Goal: Task Accomplishment & Management: Manage account settings

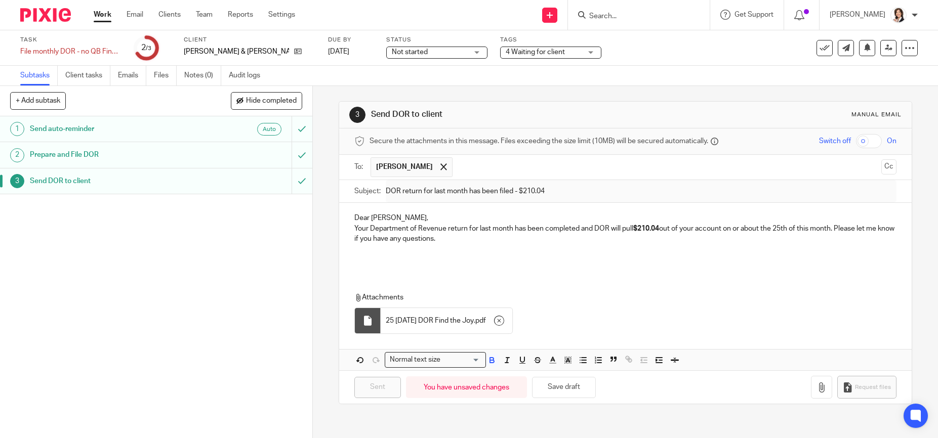
click at [621, 13] on input "Search" at bounding box center [633, 16] width 91 height 9
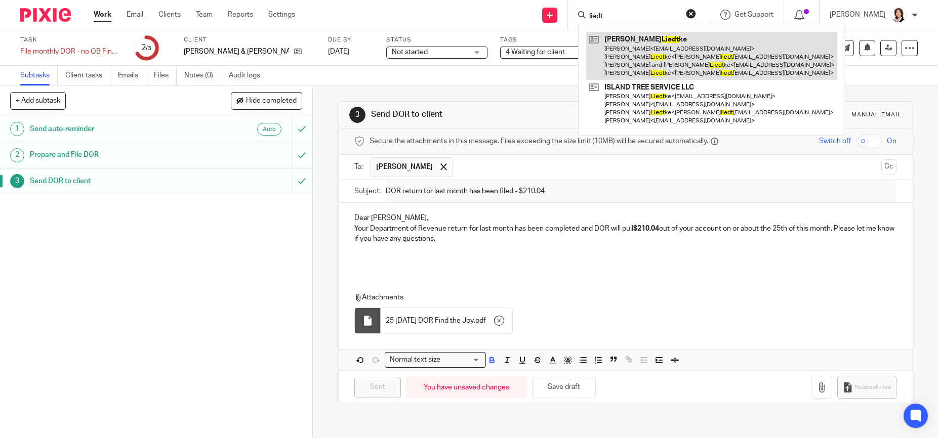
type input "liedt"
click at [643, 55] on link at bounding box center [711, 56] width 251 height 48
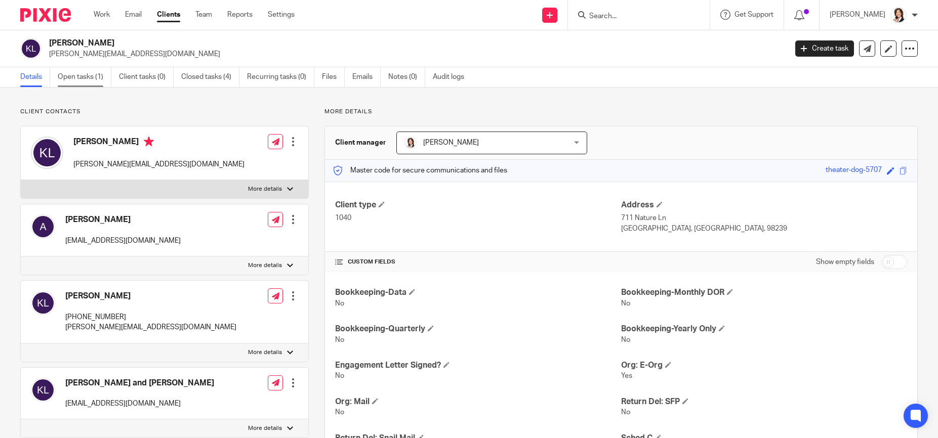
click at [78, 81] on link "Open tasks (1)" at bounding box center [85, 77] width 54 height 20
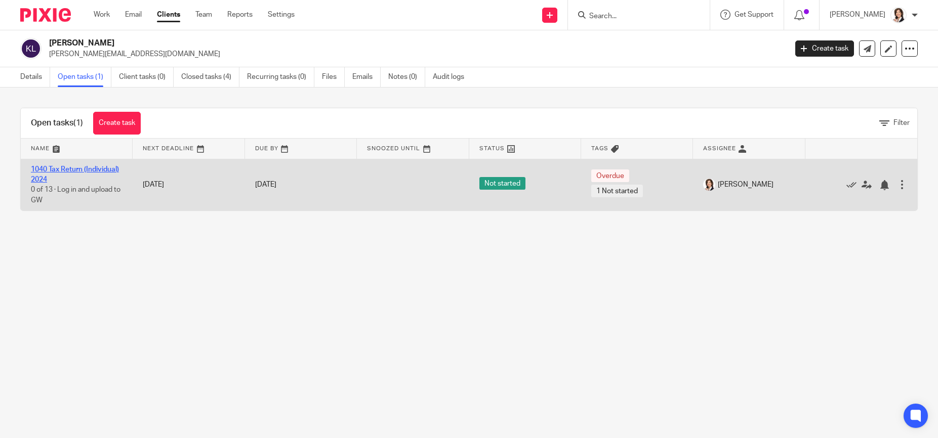
click at [51, 167] on link "1040 Tax Return (Individual) 2024" at bounding box center [75, 174] width 88 height 17
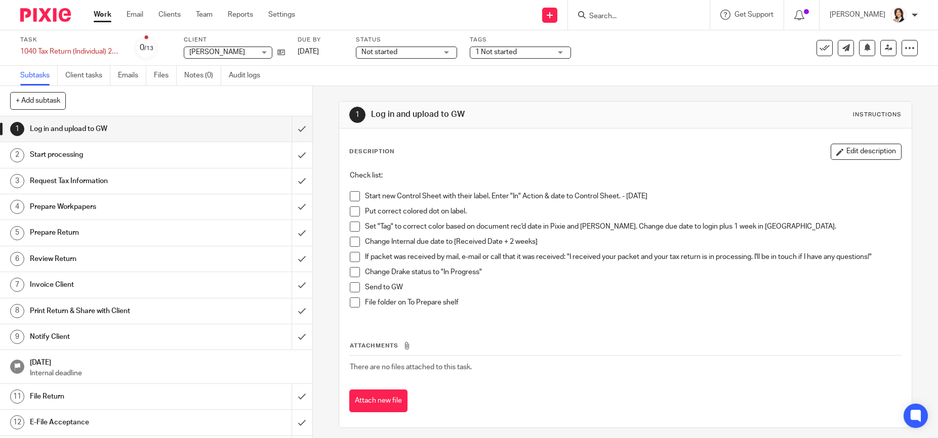
click at [351, 195] on span at bounding box center [355, 196] width 10 height 10
click at [354, 215] on span at bounding box center [355, 212] width 10 height 10
click at [448, 53] on div "Not started Not started" at bounding box center [406, 53] width 101 height 12
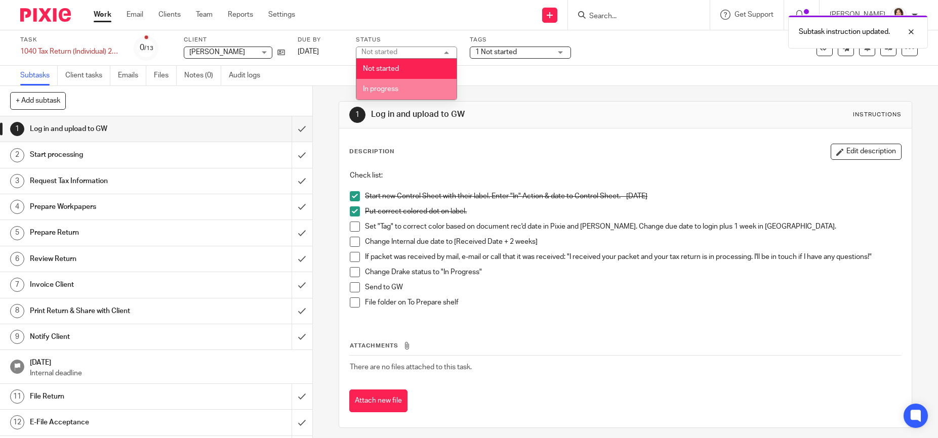
click at [425, 89] on li "In progress" at bounding box center [406, 89] width 100 height 21
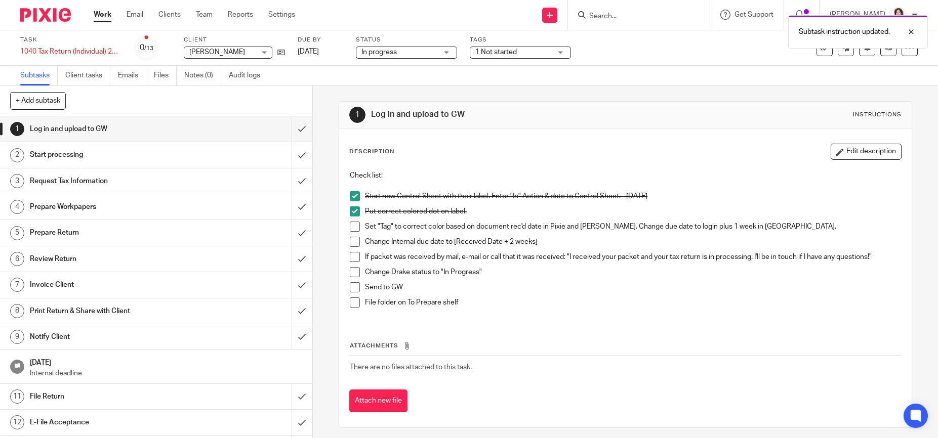
click at [535, 53] on span "1 Not started" at bounding box center [513, 52] width 76 height 11
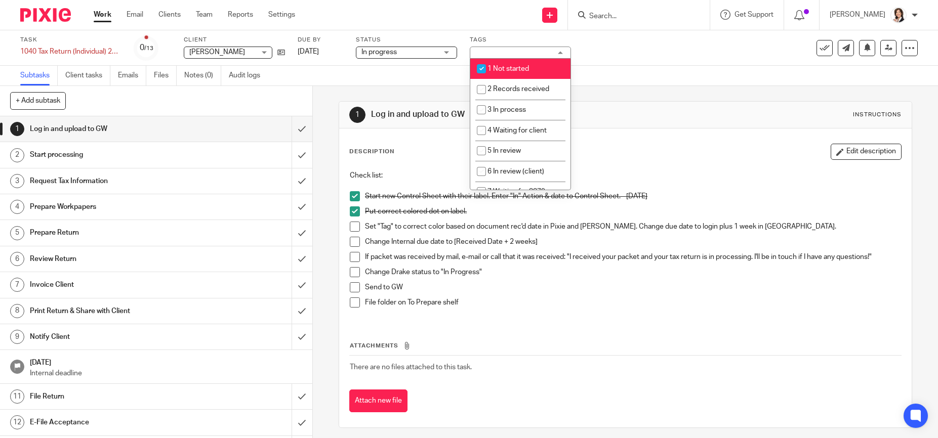
click at [481, 67] on input "checkbox" at bounding box center [481, 68] width 19 height 19
checkbox input "false"
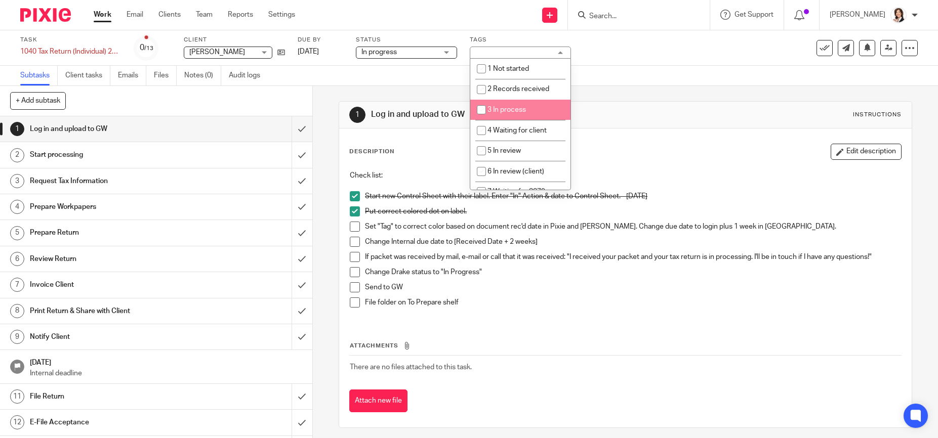
click at [481, 108] on input "checkbox" at bounding box center [481, 109] width 19 height 19
checkbox input "true"
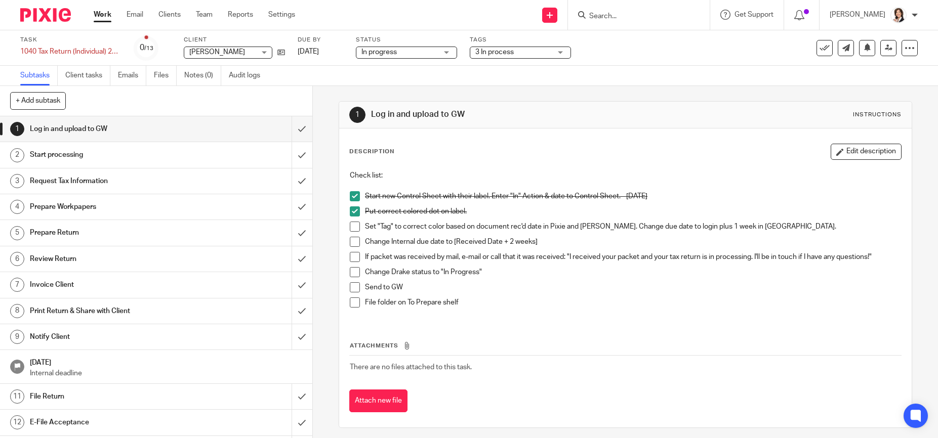
click at [352, 227] on span at bounding box center [355, 227] width 10 height 10
click at [353, 240] on span at bounding box center [355, 242] width 10 height 10
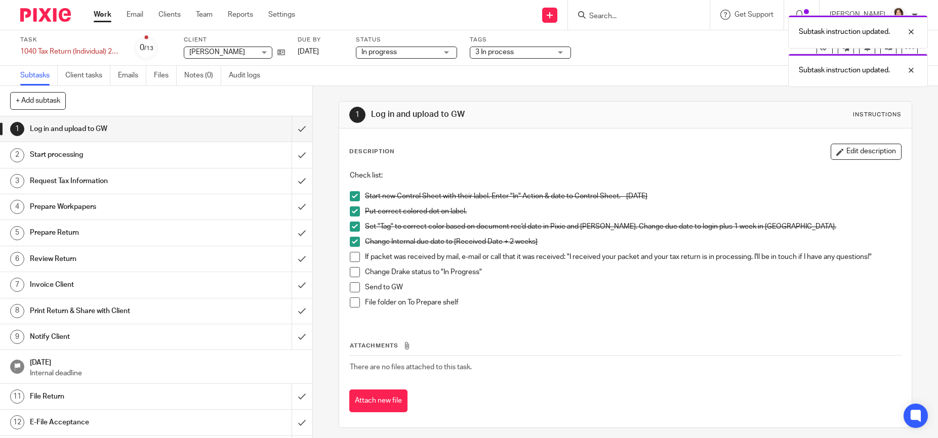
click at [353, 260] on span at bounding box center [355, 257] width 10 height 10
click at [353, 273] on span at bounding box center [355, 272] width 10 height 10
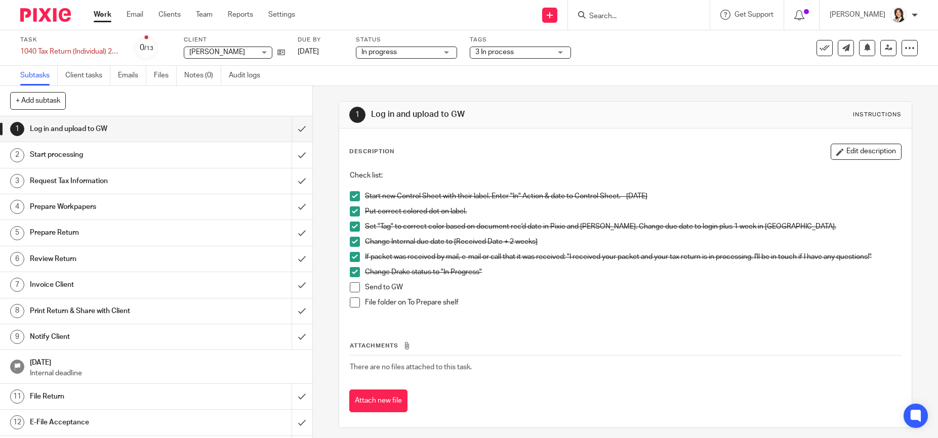
click at [351, 289] on span at bounding box center [355, 287] width 10 height 10
click at [353, 303] on span at bounding box center [355, 303] width 10 height 10
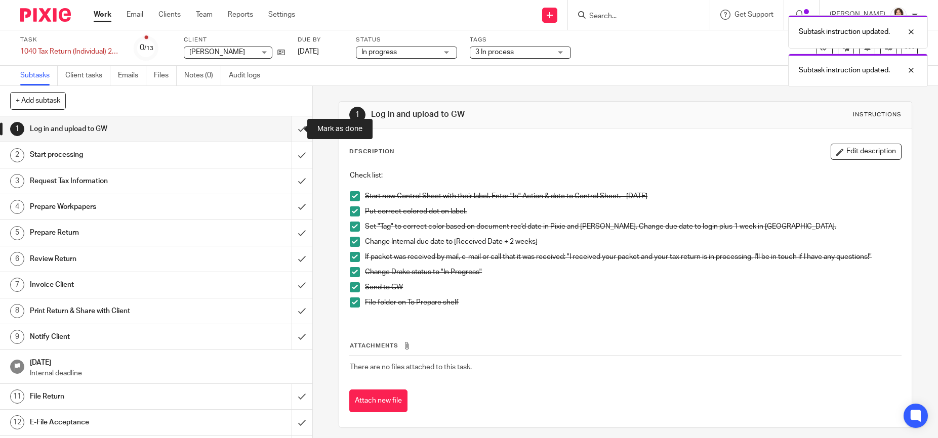
click at [294, 131] on input "submit" at bounding box center [156, 128] width 312 height 25
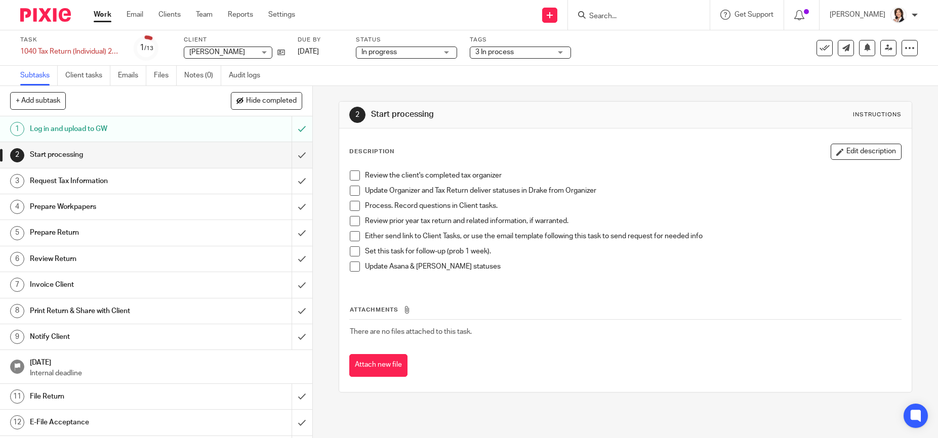
click at [504, 174] on p "Review the client's completed tax organizer" at bounding box center [633, 176] width 536 height 10
click at [853, 151] on button "Edit description" at bounding box center [866, 152] width 71 height 16
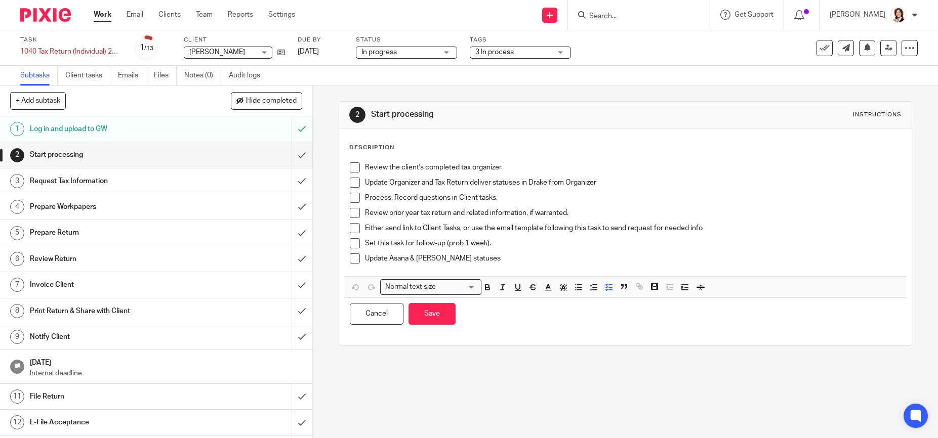
click at [530, 163] on p "Review the client's completed tax organizer" at bounding box center [633, 168] width 536 height 10
click at [353, 171] on span at bounding box center [355, 168] width 10 height 10
click at [442, 311] on button "Save" at bounding box center [432, 314] width 47 height 22
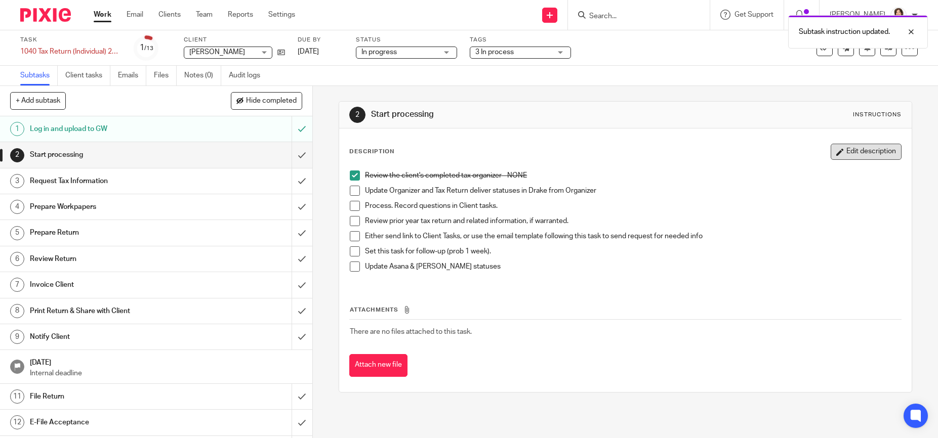
click at [853, 148] on button "Edit description" at bounding box center [866, 152] width 71 height 16
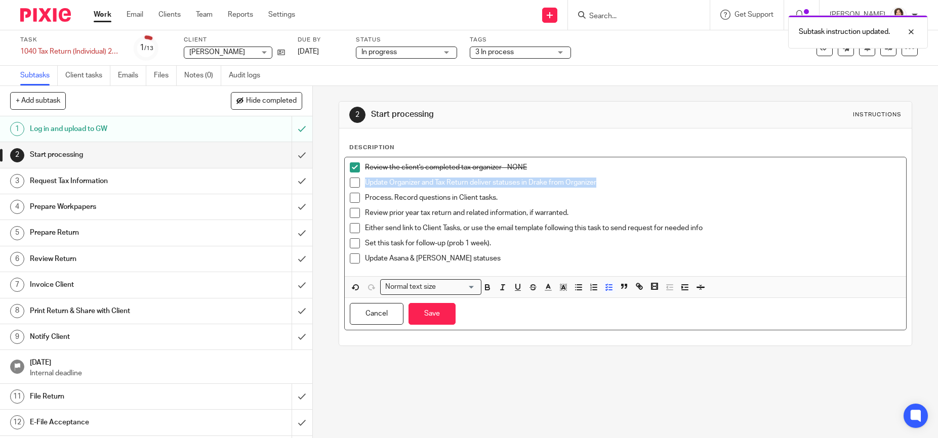
drag, startPoint x: 622, startPoint y: 183, endPoint x: 349, endPoint y: 187, distance: 273.4
click at [350, 187] on li "Update Organizer and Tax Return deliver statuses in Drake from Organizer" at bounding box center [625, 185] width 551 height 15
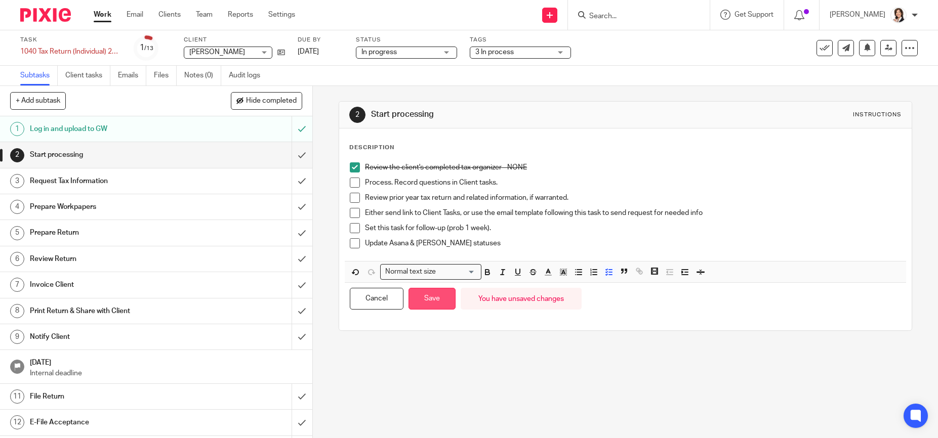
click at [423, 303] on button "Save" at bounding box center [432, 299] width 47 height 22
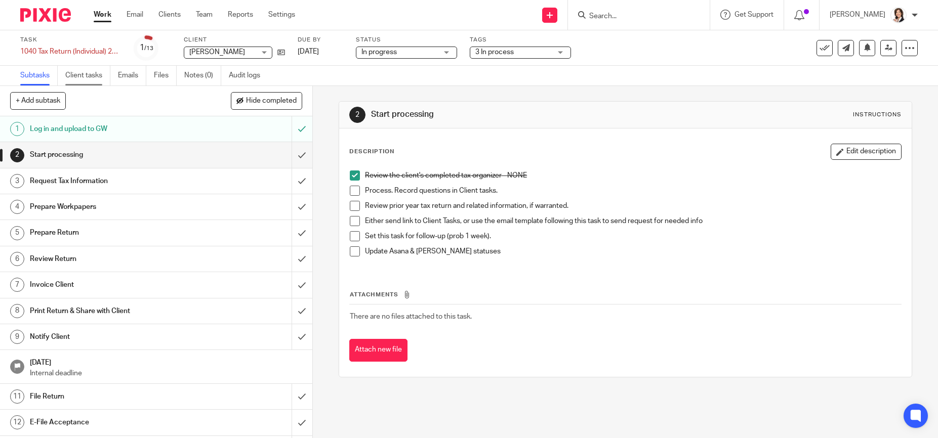
click at [94, 77] on link "Client tasks" at bounding box center [87, 76] width 45 height 20
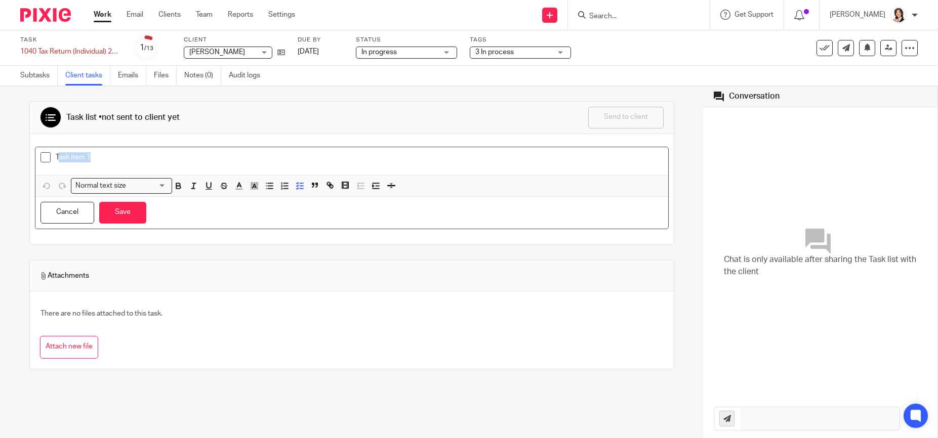
drag, startPoint x: 57, startPoint y: 157, endPoint x: 116, endPoint y: 158, distance: 58.7
click at [116, 158] on p "Task item 1" at bounding box center [360, 157] width 608 height 10
click at [185, 160] on p "Balloon business expenses (mileage," at bounding box center [360, 157] width 608 height 10
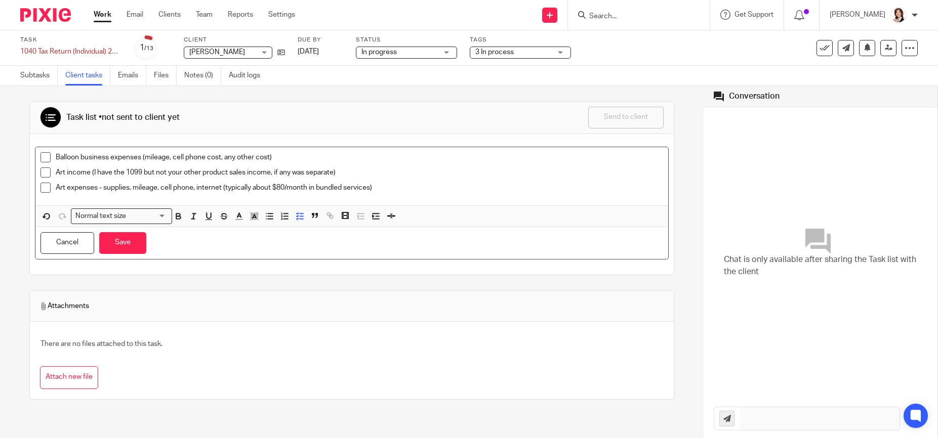
click at [299, 156] on p "Balloon business expenses (mileage, cell phone cost, any other cost)" at bounding box center [360, 157] width 608 height 10
click at [401, 195] on div "Art expenses - supplies, mileage, cell phone, internet (typically about $80/mon…" at bounding box center [360, 190] width 608 height 15
click at [549, 190] on p "Art expenses - supplies, mileage, cell phone, internet (typically about $80/mon…" at bounding box center [360, 188] width 608 height 10
click at [128, 243] on button "Save" at bounding box center [122, 243] width 47 height 22
click at [567, 186] on p "Art expenses - supplies, mileage, cell phone, internet (typically about $80/mon…" at bounding box center [360, 188] width 608 height 10
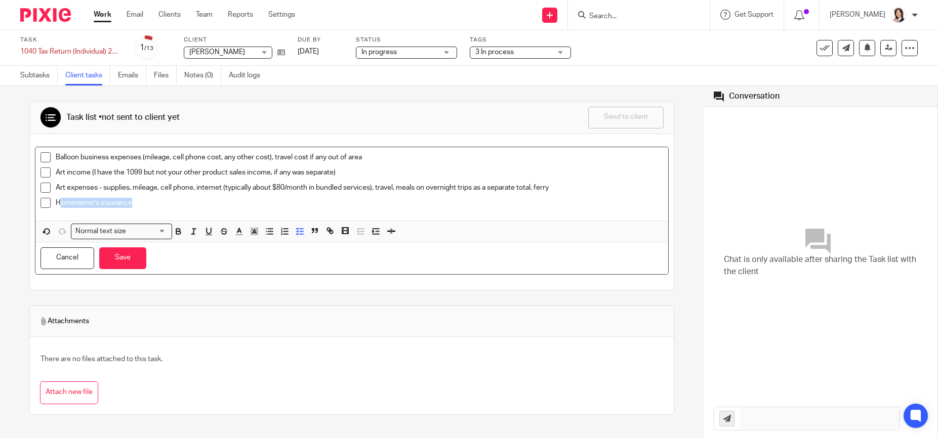
drag, startPoint x: 58, startPoint y: 205, endPoint x: 181, endPoint y: 207, distance: 123.0
click at [181, 207] on p "Homeowner's insurance" at bounding box center [360, 203] width 608 height 10
click at [391, 203] on p "Still 8% of home being rented? If so, what was homeowner's insurance cost?" at bounding box center [360, 203] width 608 height 10
drag, startPoint x: 133, startPoint y: 188, endPoint x: 163, endPoint y: 188, distance: 30.4
click at [163, 188] on p "Art expenses - supplies, mileage, cell phone, internet (typically about $80/mon…" at bounding box center [360, 188] width 608 height 10
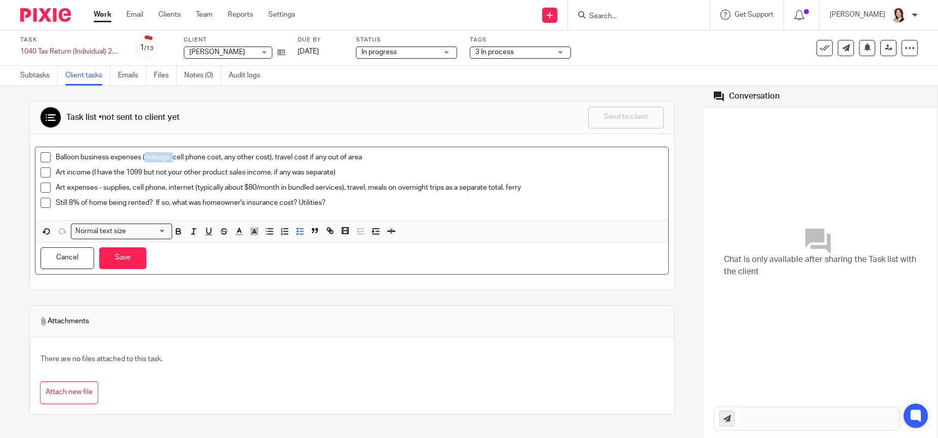
drag, startPoint x: 145, startPoint y: 155, endPoint x: 173, endPoint y: 155, distance: 27.8
click at [173, 155] on p "Balloon business expenses (mileage, cell phone cost, any other cost), travel co…" at bounding box center [360, 157] width 608 height 10
click at [347, 205] on p "Still 8% of home being rented? If so, what was homeowner's insurance cost? Util…" at bounding box center [360, 203] width 608 height 10
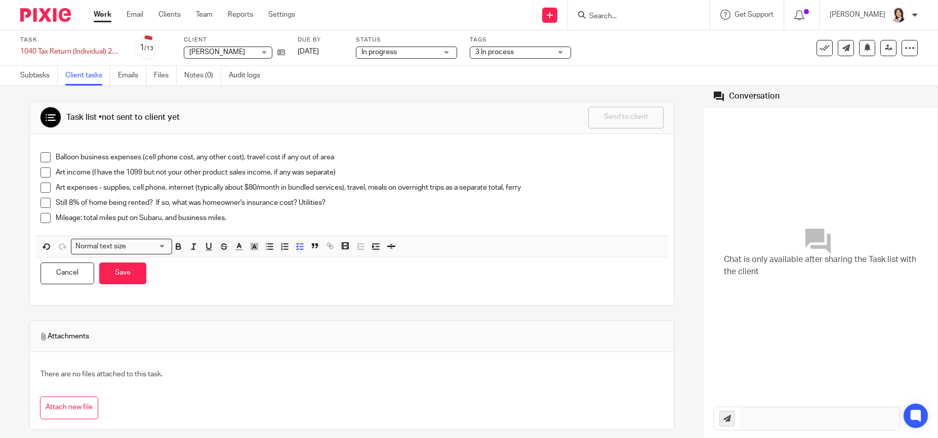
click at [226, 218] on p "Mileage: total miles put on Subaru, and business miles." at bounding box center [360, 218] width 608 height 10
click at [532, 192] on p "Art expenses - supplies, cell phone, internet (typically about $80/month in bun…" at bounding box center [360, 188] width 608 height 10
click at [136, 275] on button "Save" at bounding box center [122, 274] width 47 height 22
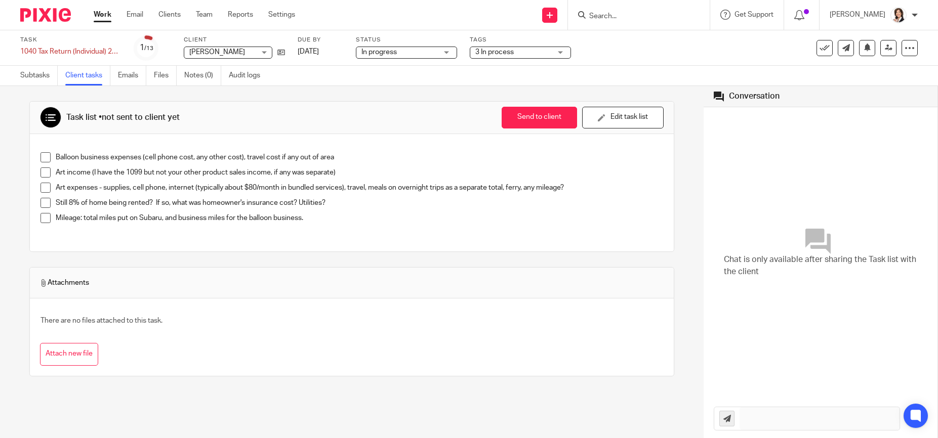
click at [307, 216] on p "Mileage: total miles put on Subaru, and business miles for the balloon business." at bounding box center [360, 218] width 608 height 10
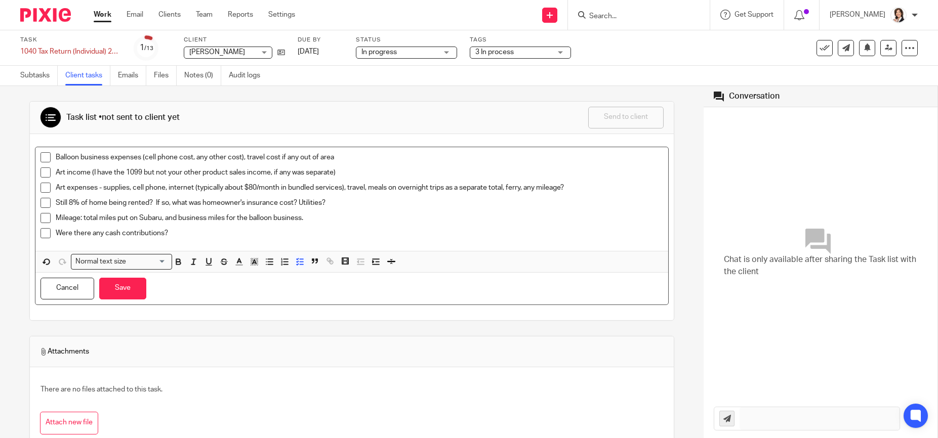
click at [188, 235] on p "Were there any cash contributions?" at bounding box center [360, 233] width 608 height 10
click at [285, 232] on p "Were there any cash contributions? Can use if more than $3200." at bounding box center [360, 233] width 608 height 10
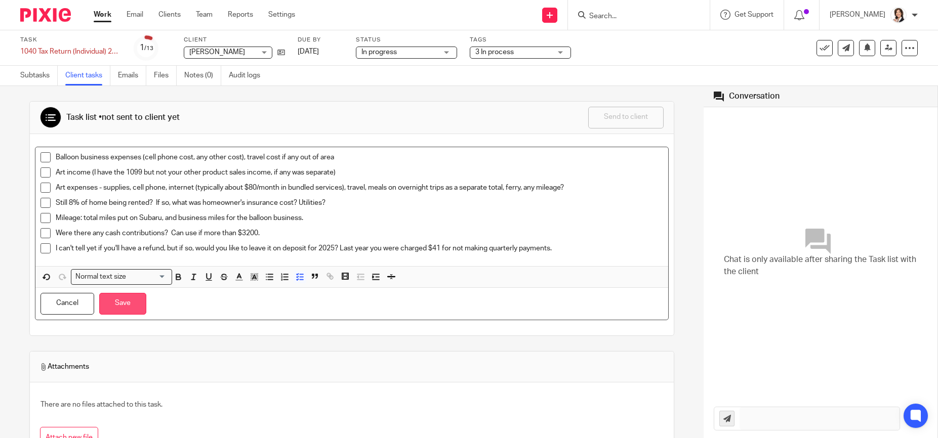
click at [124, 300] on button "Save" at bounding box center [122, 304] width 47 height 22
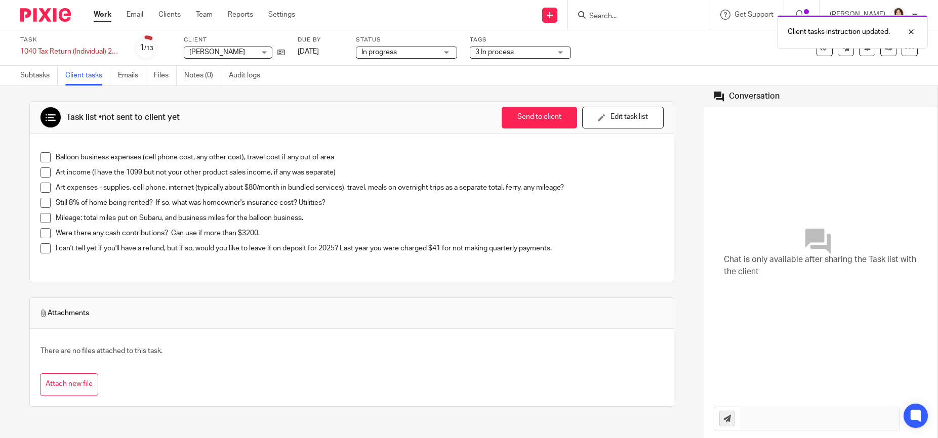
click at [568, 251] on p "I can't tell yet if you'll have a refund, but if so, would you like to leave it…" at bounding box center [360, 249] width 608 height 10
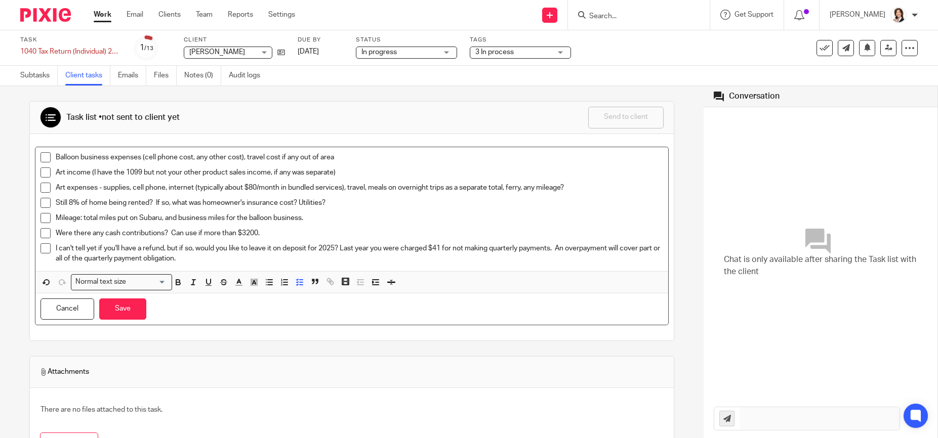
click at [107, 260] on p "I can't tell yet if you'll have a refund, but if so, would you like to leave it…" at bounding box center [360, 254] width 608 height 21
click at [123, 309] on button "Save" at bounding box center [122, 310] width 47 height 22
click at [54, 161] on li "Balloon business expenses (cell phone cost, any other cost), travel cost if any…" at bounding box center [352, 159] width 623 height 15
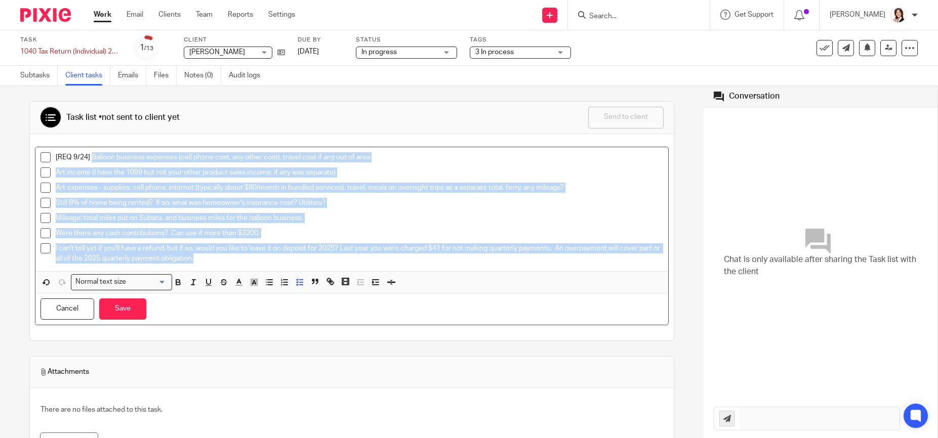
drag, startPoint x: 91, startPoint y: 156, endPoint x: 231, endPoint y: 270, distance: 180.7
click at [231, 270] on div "[REQ 9/24] Balloon business expenses (cell phone cost, any other cost), travel …" at bounding box center [351, 209] width 633 height 125
copy ul "Balloon business expenses (cell phone cost, any other cost), travel cost if any…"
click at [126, 308] on button "Save" at bounding box center [122, 310] width 47 height 22
drag, startPoint x: 91, startPoint y: 155, endPoint x: 234, endPoint y: 269, distance: 183.4
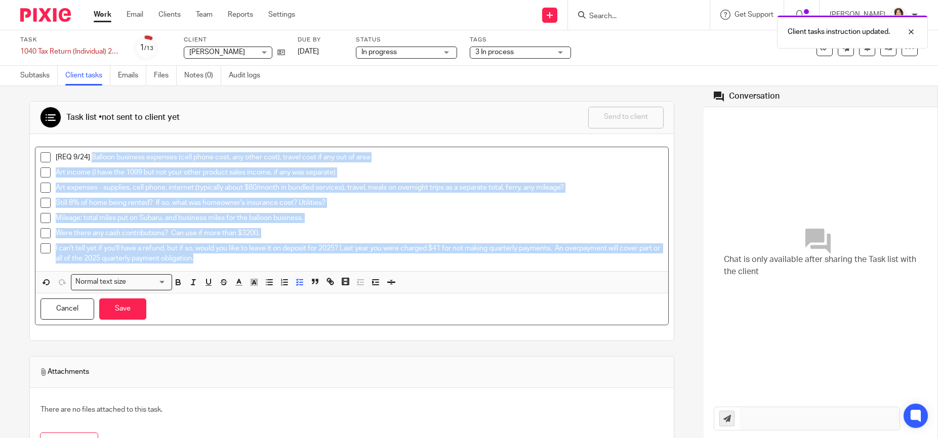
click at [234, 269] on div "[REQ 9/24] Balloon business expenses (cell phone cost, any other cost), travel …" at bounding box center [351, 209] width 633 height 125
drag, startPoint x: 91, startPoint y: 158, endPoint x: 268, endPoint y: 278, distance: 213.6
click at [268, 278] on div "[REQ 9/24] Balloon business expenses (cell phone cost, any other cost), travel …" at bounding box center [351, 220] width 633 height 146
copy ul "Balloon business expenses (cell phone cost, any other cost), travel cost if any…"
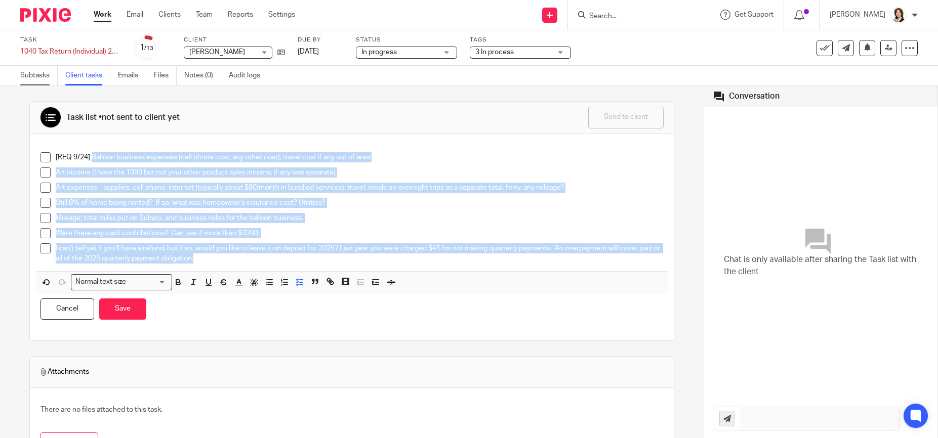
click at [24, 75] on link "Subtasks" at bounding box center [38, 76] width 37 height 20
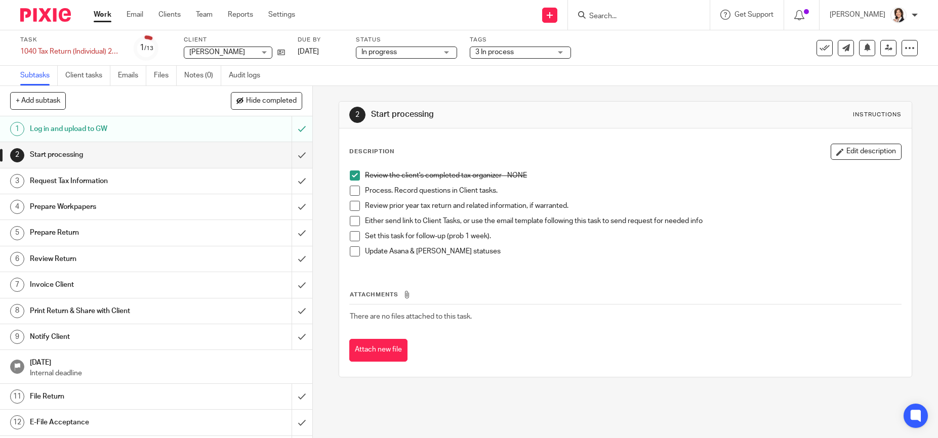
click at [351, 192] on span at bounding box center [355, 191] width 10 height 10
click at [351, 206] on span at bounding box center [355, 206] width 10 height 10
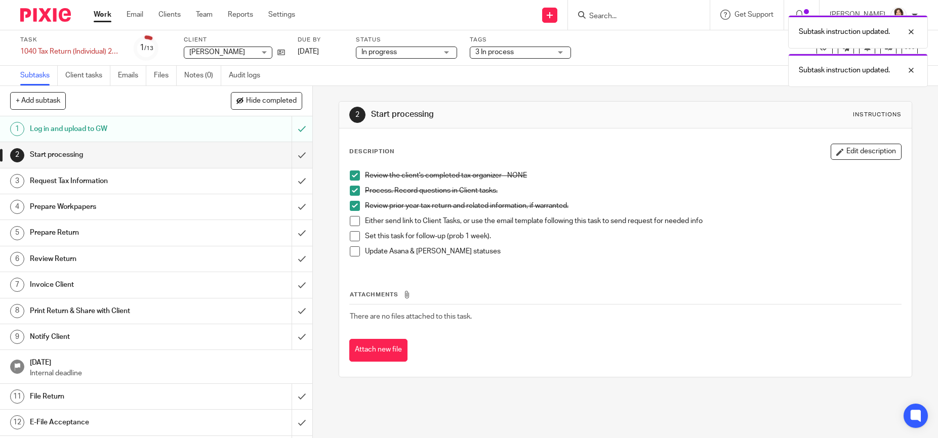
click at [353, 221] on span at bounding box center [355, 221] width 10 height 10
click at [353, 237] on span at bounding box center [355, 236] width 10 height 10
click at [354, 251] on span at bounding box center [355, 252] width 10 height 10
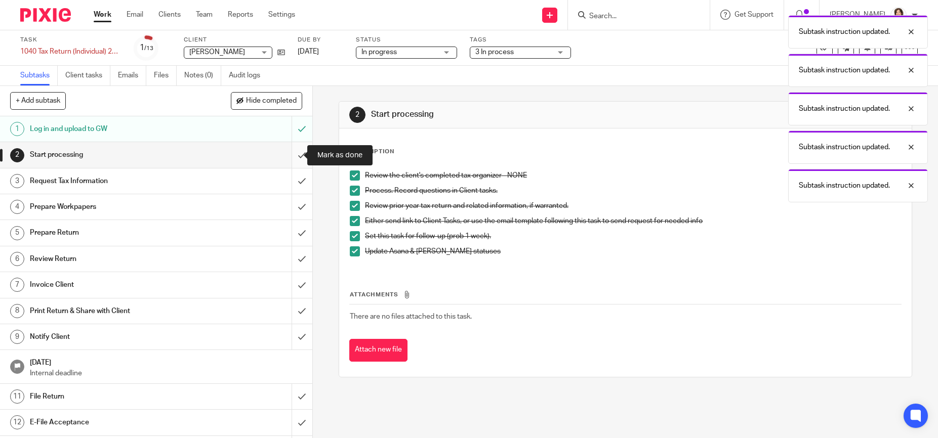
click at [289, 153] on input "submit" at bounding box center [156, 154] width 312 height 25
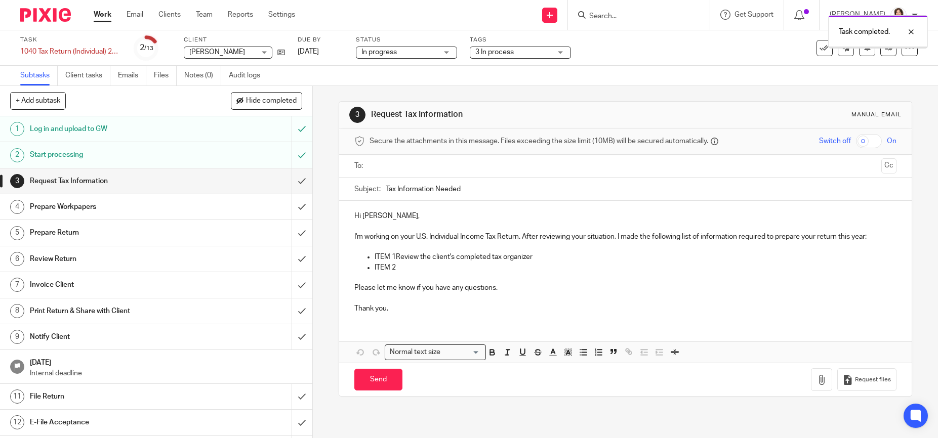
click at [387, 168] on input "text" at bounding box center [625, 166] width 504 height 12
click at [458, 170] on input "text" at bounding box center [667, 167] width 419 height 20
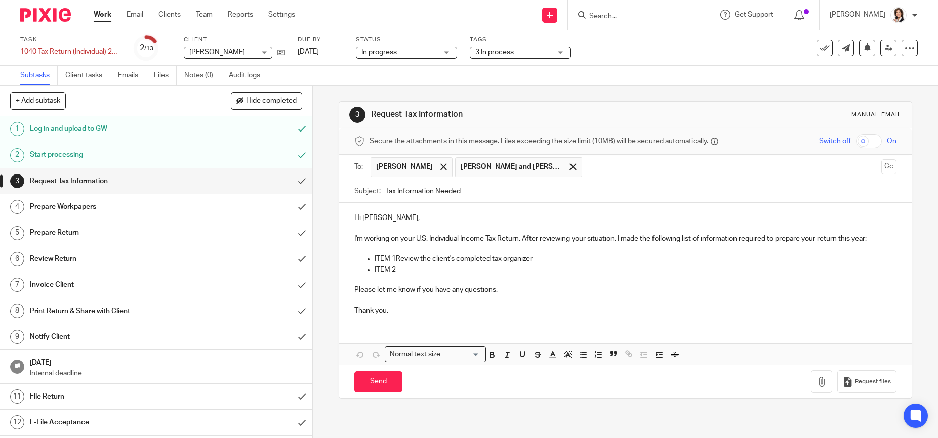
click at [376, 222] on p "Hi [PERSON_NAME]," at bounding box center [625, 218] width 542 height 10
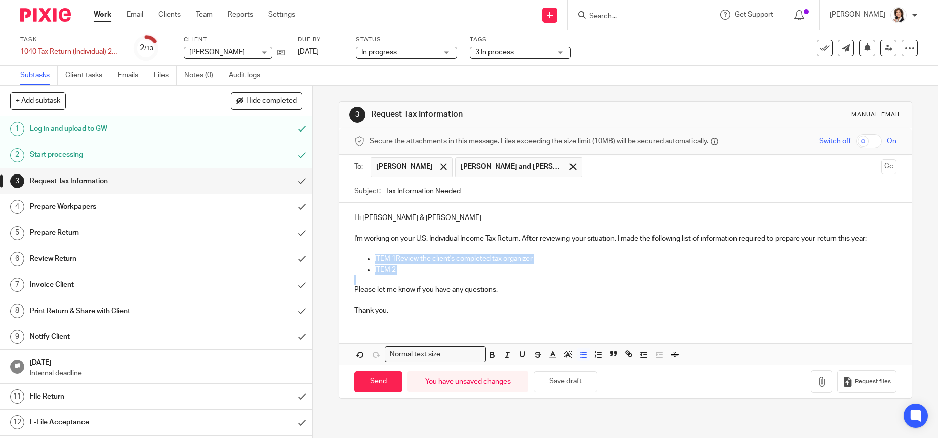
drag, startPoint x: 365, startPoint y: 258, endPoint x: 425, endPoint y: 281, distance: 64.3
click at [425, 281] on div "Hi [PERSON_NAME] & [PERSON_NAME] I'm working on your U.S. Individual Income Tax…" at bounding box center [625, 263] width 572 height 120
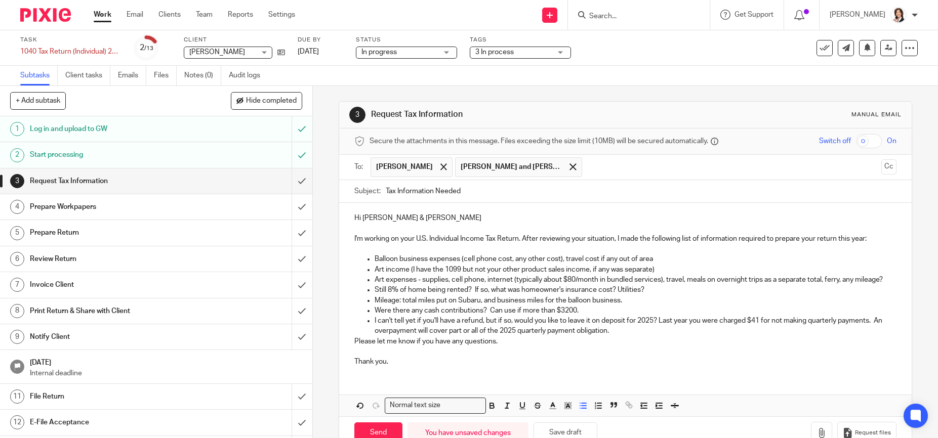
click at [466, 295] on p "Still 8% of home being rented? If so, what was homeowner's insurance cost? Util…" at bounding box center [635, 290] width 521 height 10
drag, startPoint x: 446, startPoint y: 301, endPoint x: 465, endPoint y: 300, distance: 19.3
click at [465, 295] on p "Still 8% of home being rented? If so, what was homeowner's insurance cost? Util…" at bounding box center [635, 290] width 521 height 10
click at [545, 306] on p "Mileage: total miles put on Subaru, and business miles for the balloon business." at bounding box center [635, 301] width 521 height 10
click at [490, 316] on p "Were there any cash contributions? Can use if more than $3200." at bounding box center [635, 311] width 521 height 10
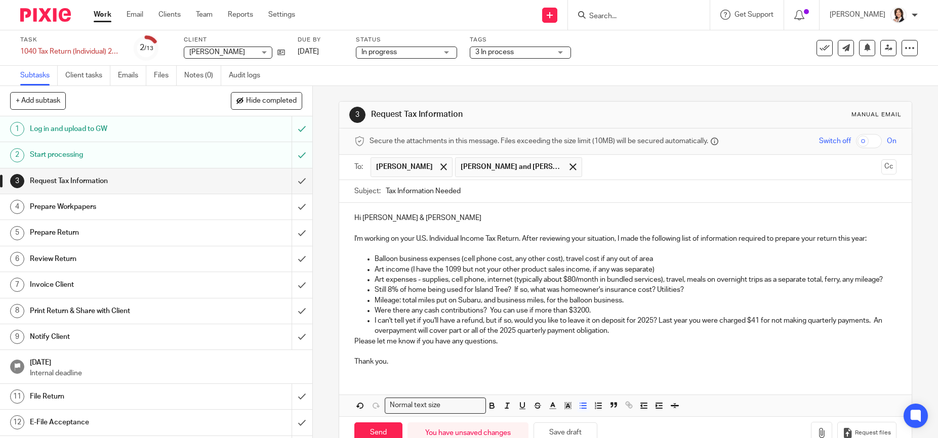
click at [527, 316] on p "Were there any cash contributions? You can use if more than $3200." at bounding box center [635, 311] width 521 height 10
click at [617, 337] on p "I can't tell yet if you'll have a refund, but if so, would you like to leave it…" at bounding box center [635, 326] width 521 height 21
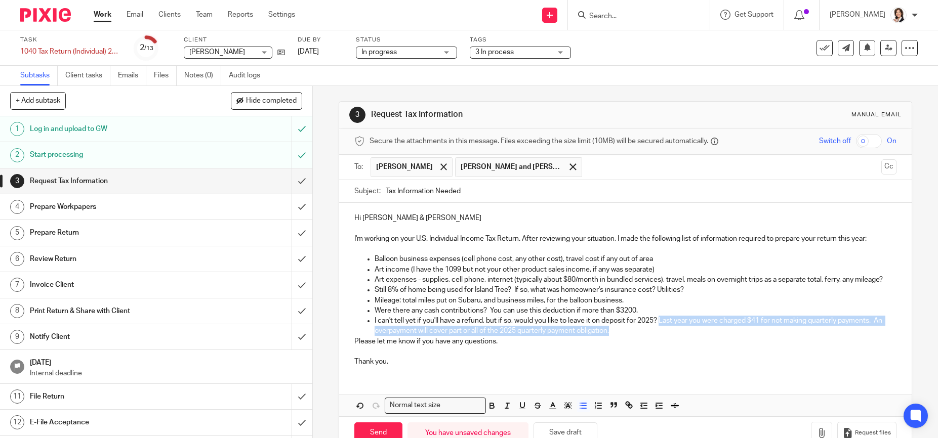
drag, startPoint x: 659, startPoint y: 333, endPoint x: 669, endPoint y: 344, distance: 15.0
click at [669, 337] on p "I can't tell yet if you'll have a refund, but if so, would you like to leave it…" at bounding box center [635, 326] width 521 height 21
click at [618, 337] on p "I can't tell yet if you'll have a refund, but if so, would you like to leave it…" at bounding box center [635, 326] width 521 height 21
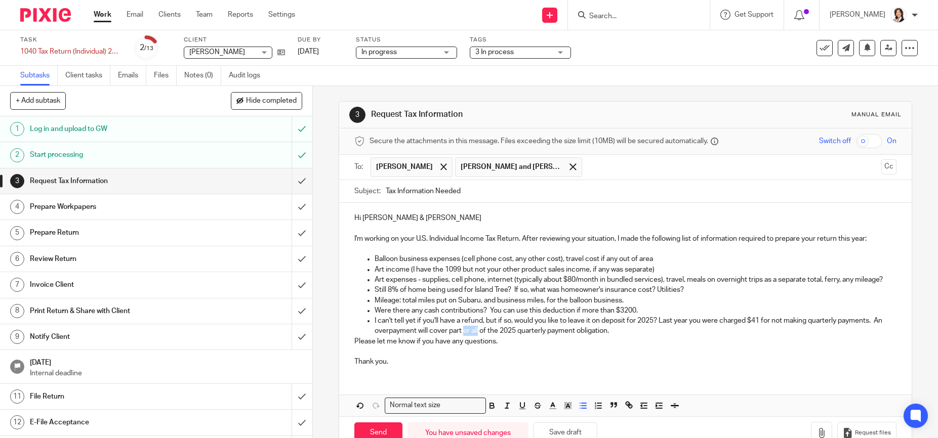
drag, startPoint x: 472, startPoint y: 342, endPoint x: 487, endPoint y: 344, distance: 14.8
click at [487, 337] on p "I can't tell yet if you'll have a refund, but if so, would you like to leave it…" at bounding box center [635, 326] width 521 height 21
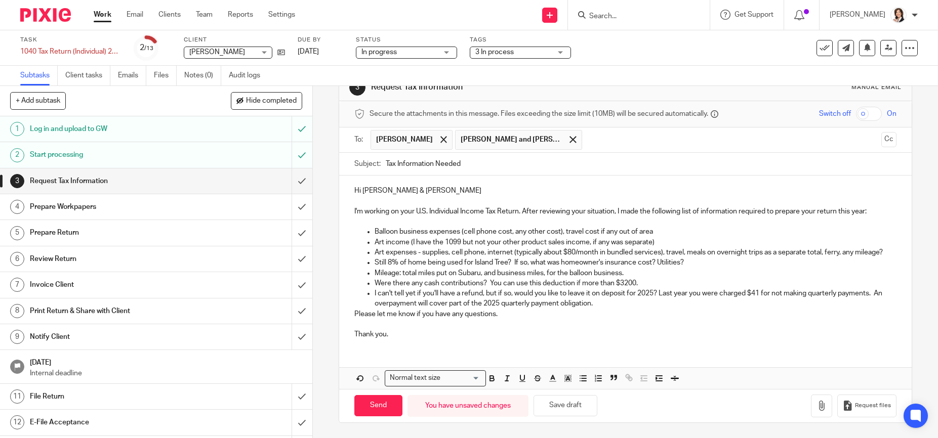
click at [401, 186] on p "Hi [PERSON_NAME] & [PERSON_NAME]" at bounding box center [625, 191] width 542 height 10
click at [375, 403] on input "Send" at bounding box center [378, 406] width 48 height 22
type input "Sent"
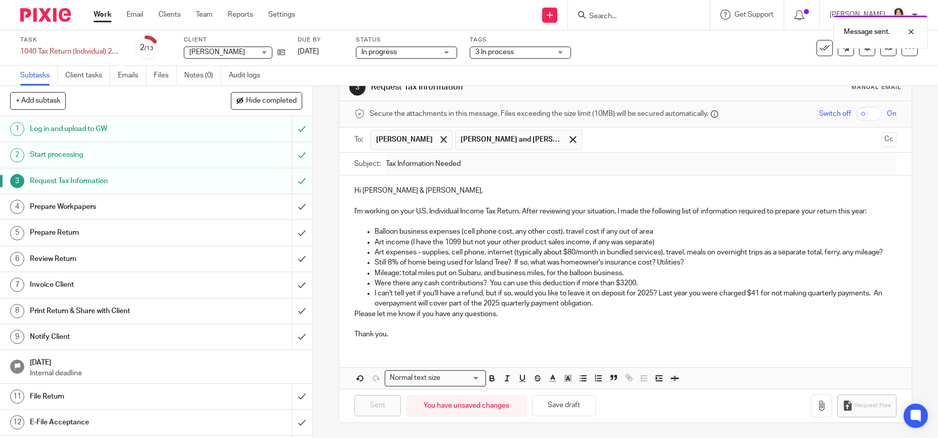
click at [559, 51] on div "3 In process" at bounding box center [520, 53] width 101 height 12
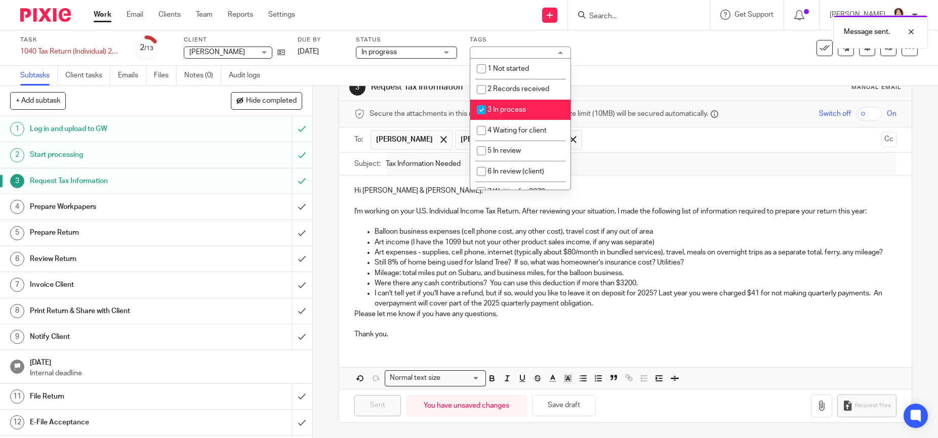
click at [482, 110] on input "checkbox" at bounding box center [481, 109] width 19 height 19
checkbox input "false"
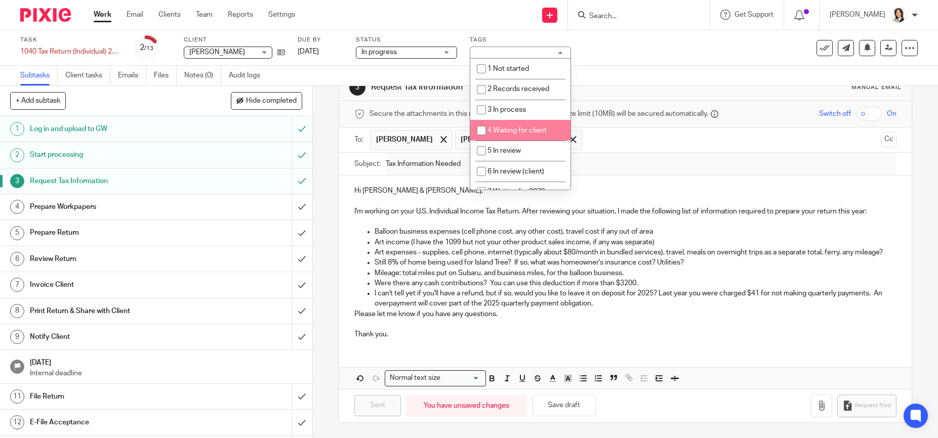
click at [480, 126] on input "checkbox" at bounding box center [481, 130] width 19 height 19
checkbox input "true"
